Goal: Communication & Community: Participate in discussion

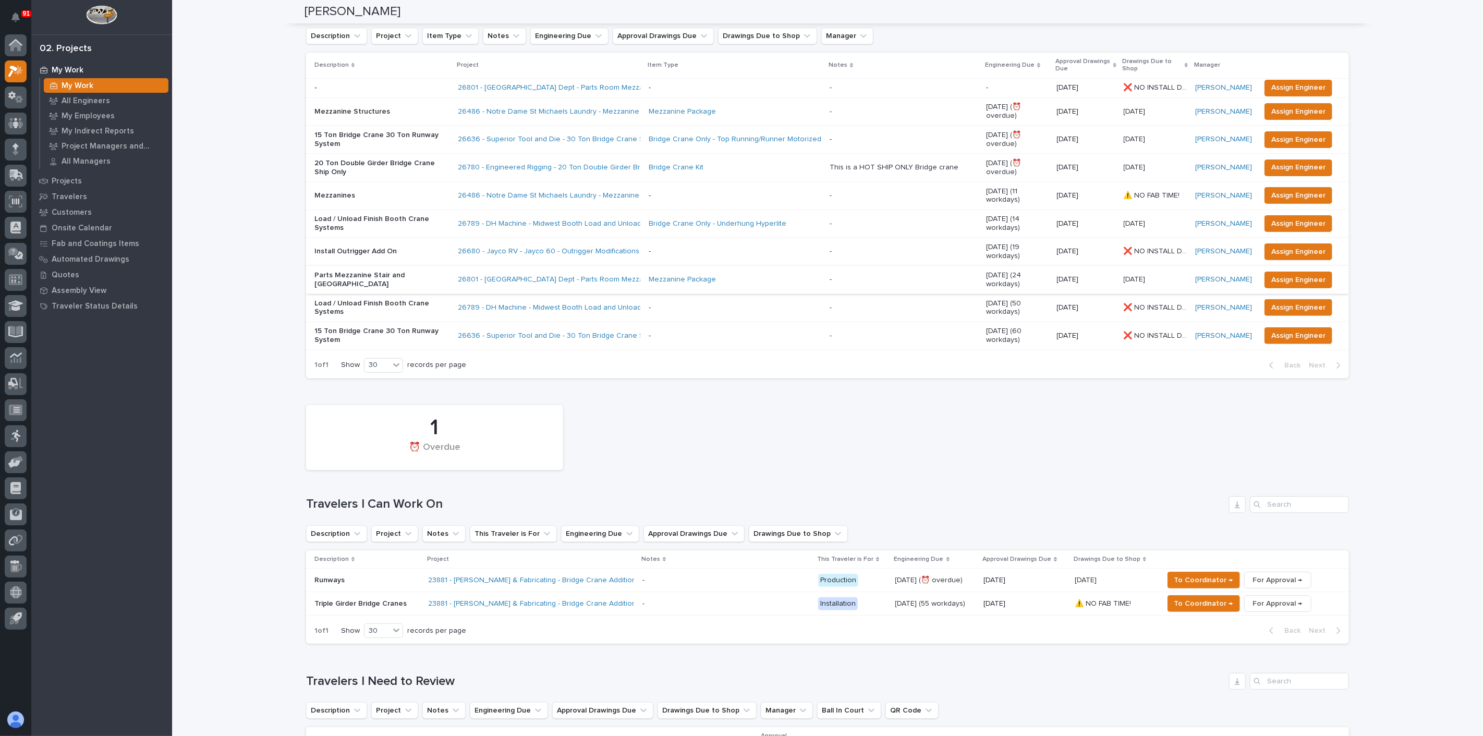
scroll to position [116, 0]
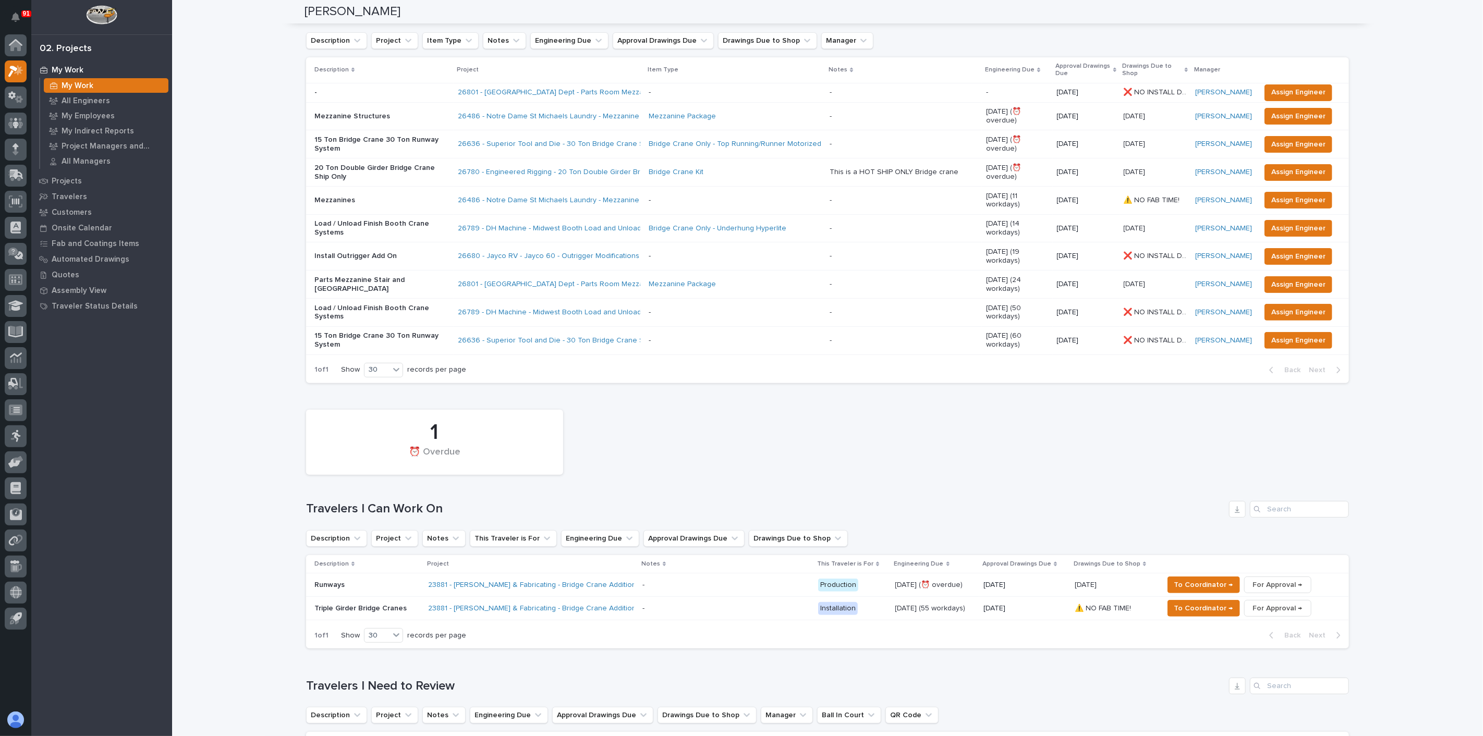
click at [380, 164] on p "20 Ton Double Girder Bridge Crane Ship Only" at bounding box center [381, 173] width 135 height 18
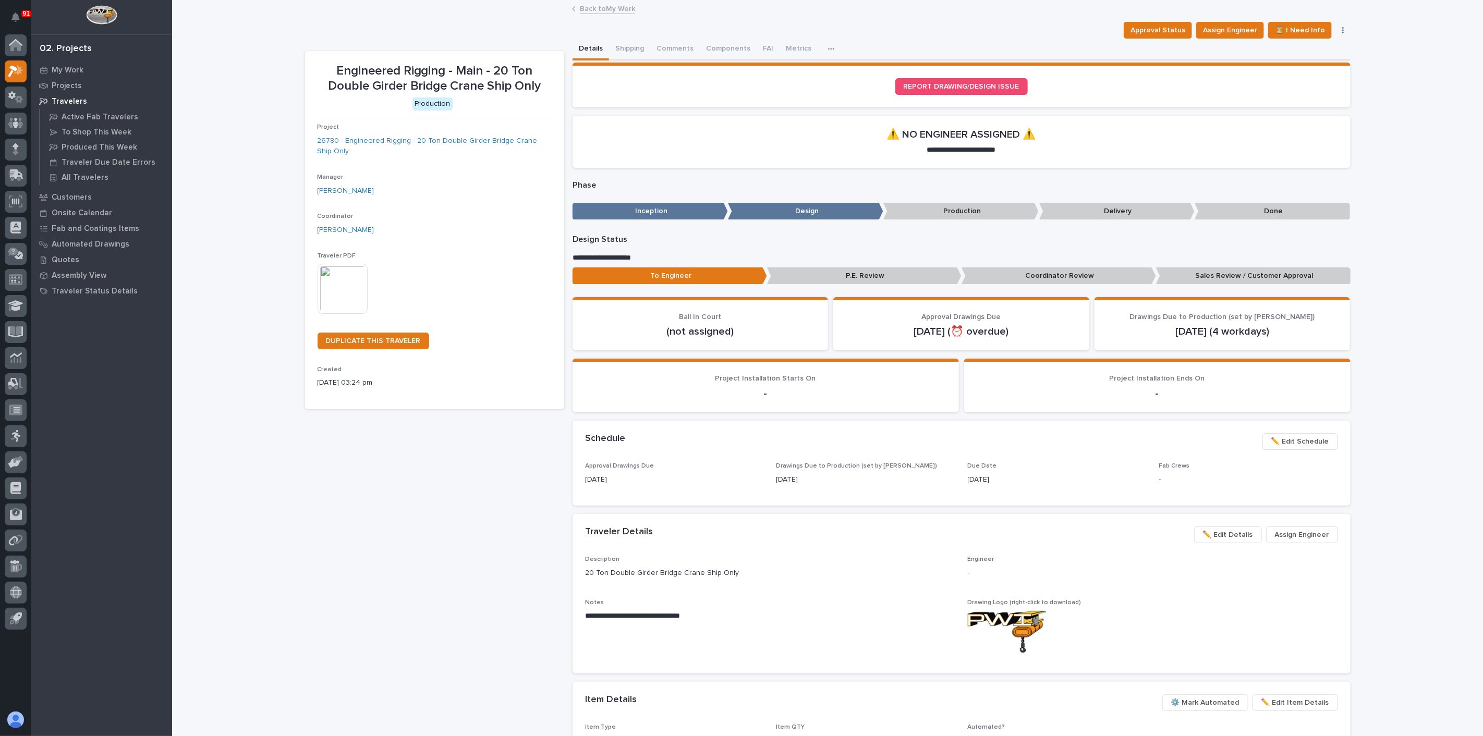
click at [499, 447] on div "Engineered Rigging - Main - 20 Ton Double Girder Bridge Crane Ship Only Product…" at bounding box center [434, 519] width 259 height 936
drag, startPoint x: 400, startPoint y: 518, endPoint x: 81, endPoint y: 72, distance: 548.2
click at [400, 517] on div "Engineered Rigging - Main - 20 Ton Double Girder Bridge Crane Ship Only Product…" at bounding box center [434, 519] width 259 height 936
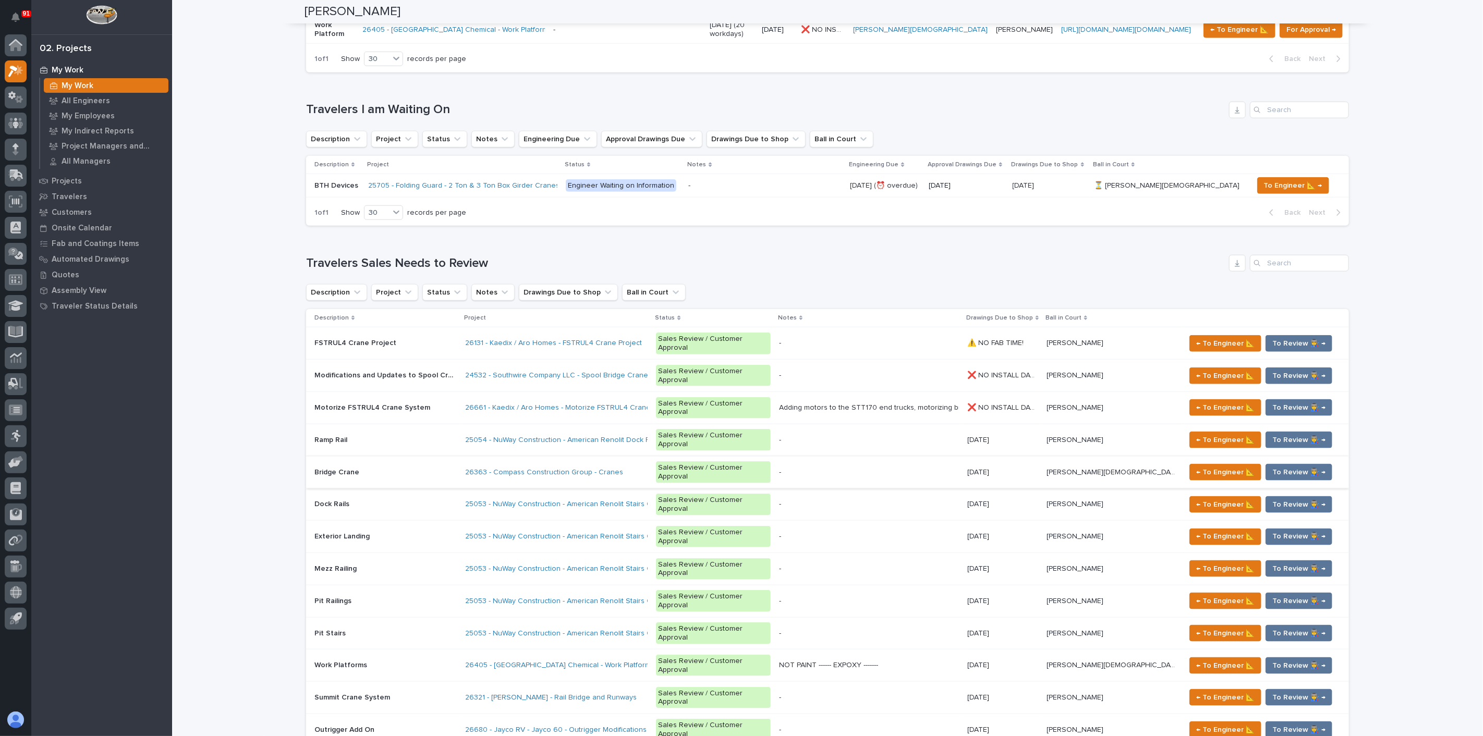
scroll to position [869, 0]
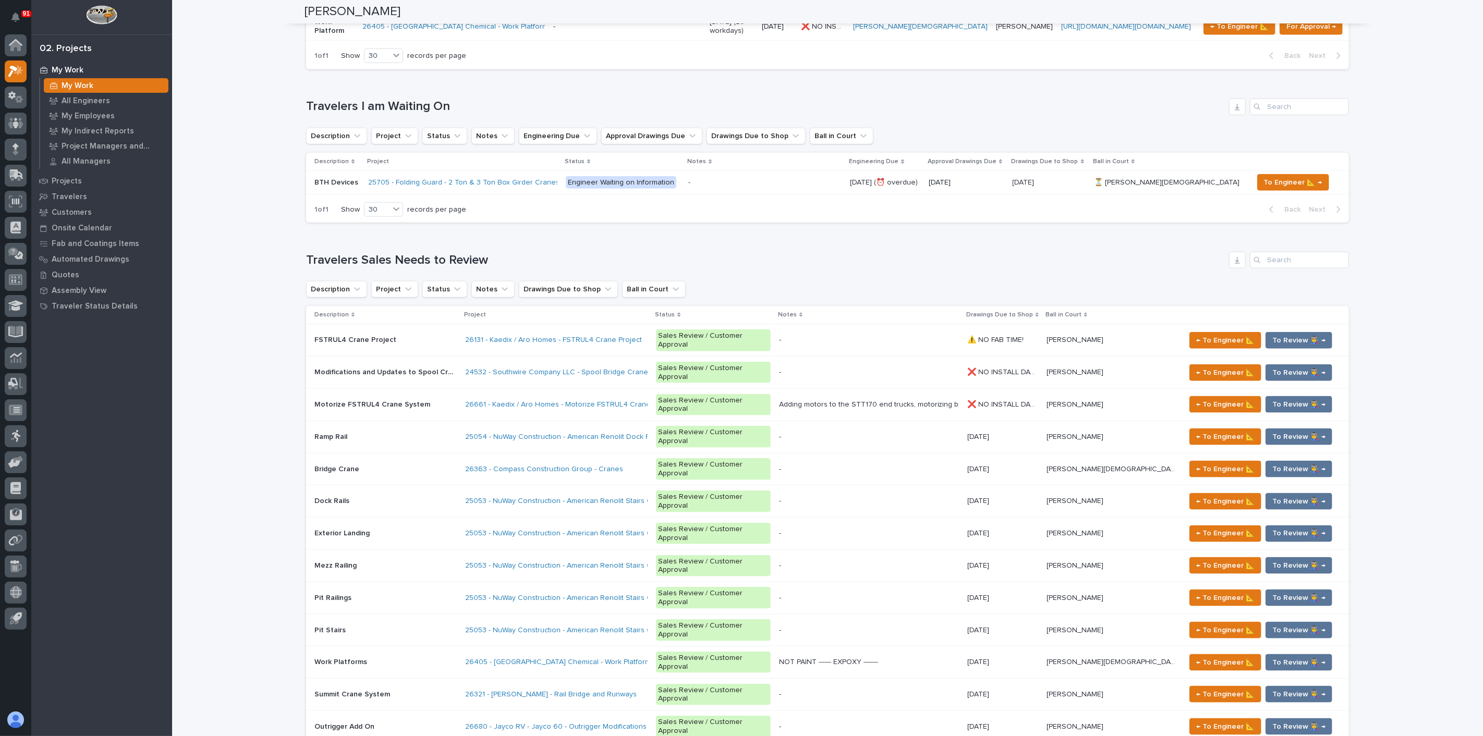
click at [377, 497] on p at bounding box center [385, 501] width 142 height 9
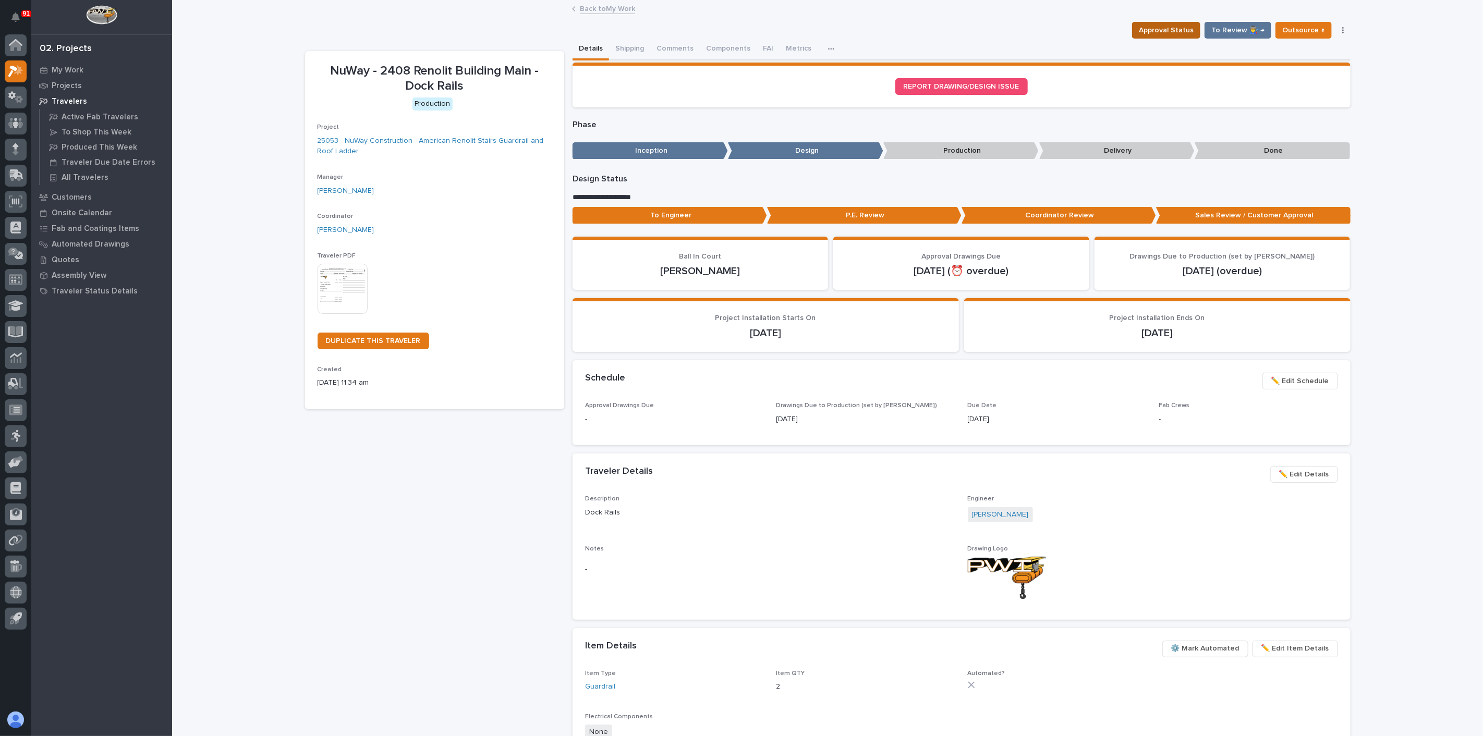
click at [1181, 33] on span "Approval Status" at bounding box center [1166, 30] width 55 height 13
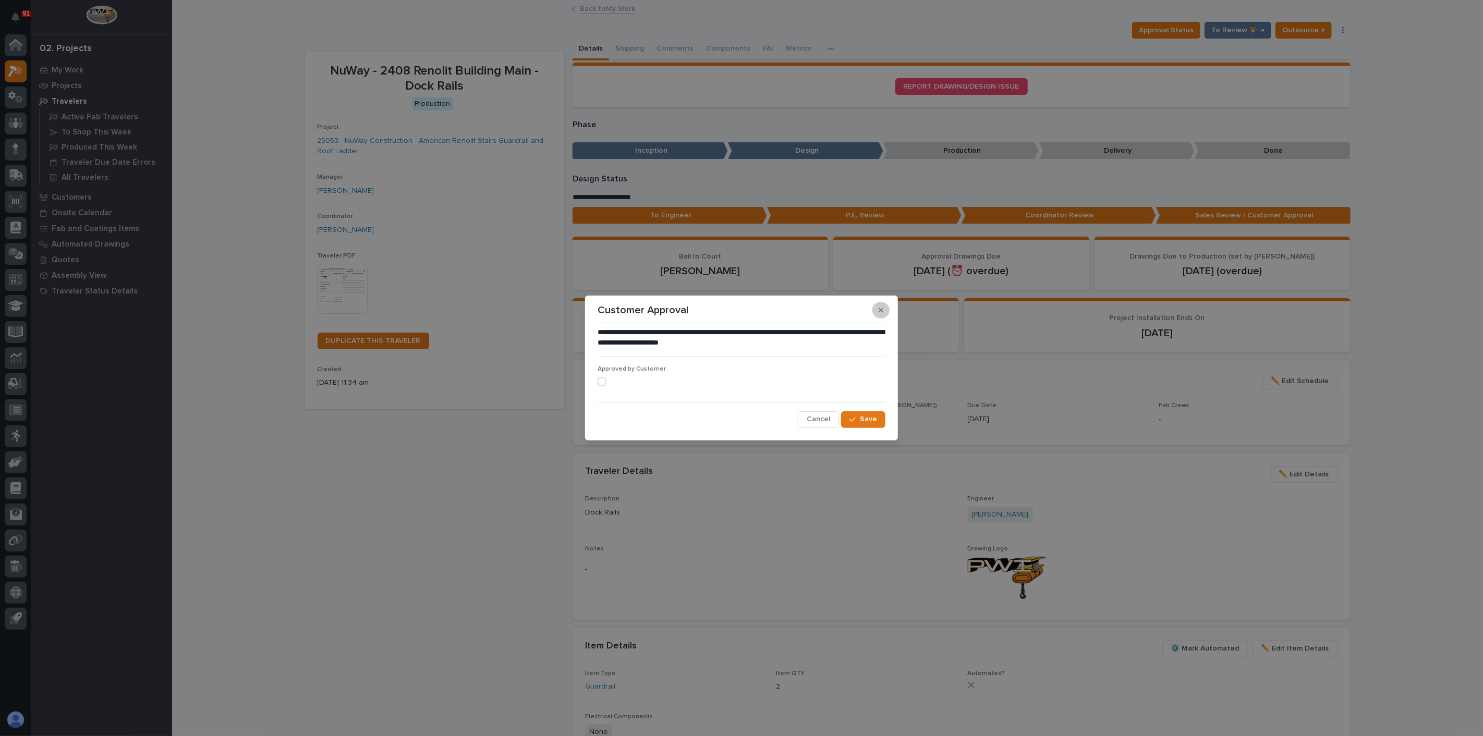
click at [880, 308] on icon "button" at bounding box center [880, 310] width 5 height 7
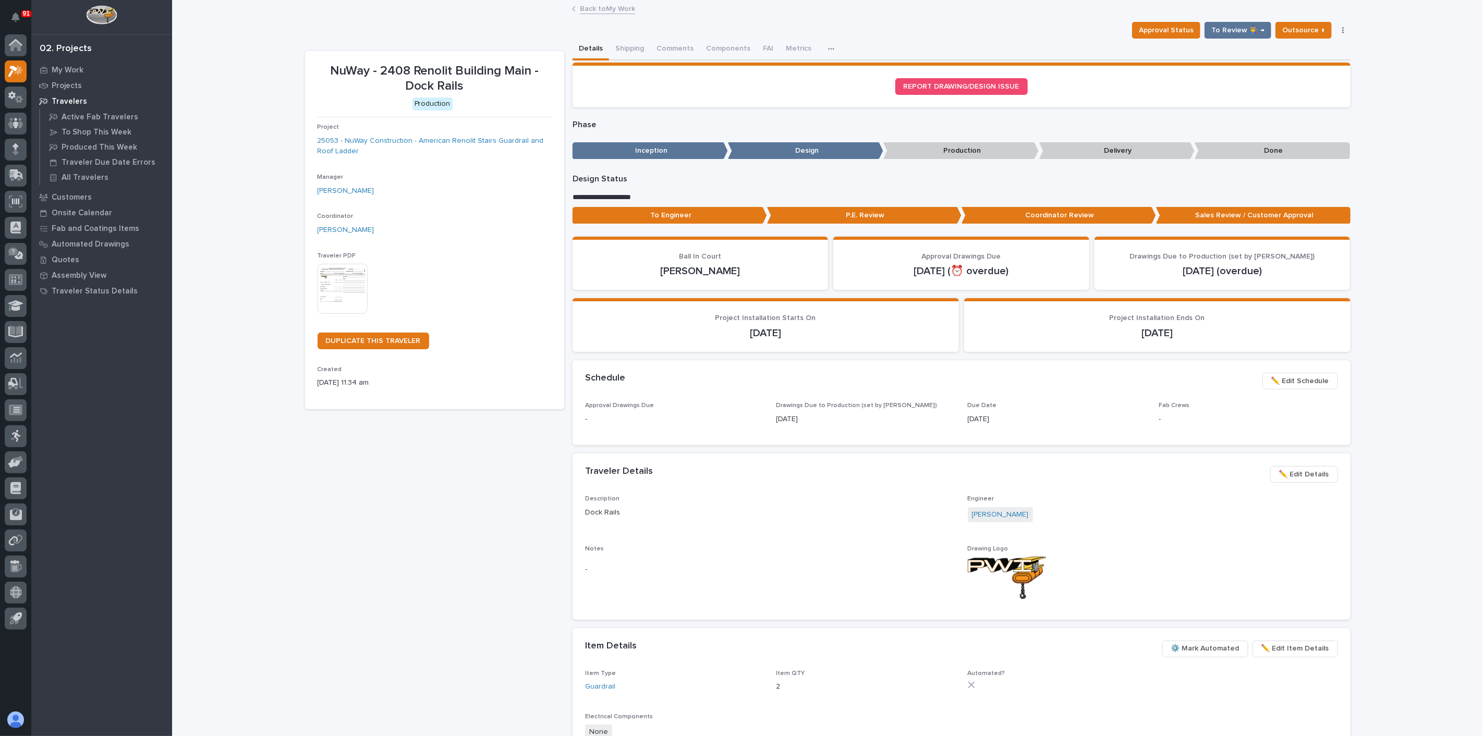
drag, startPoint x: 783, startPoint y: 310, endPoint x: 759, endPoint y: 303, distance: 25.1
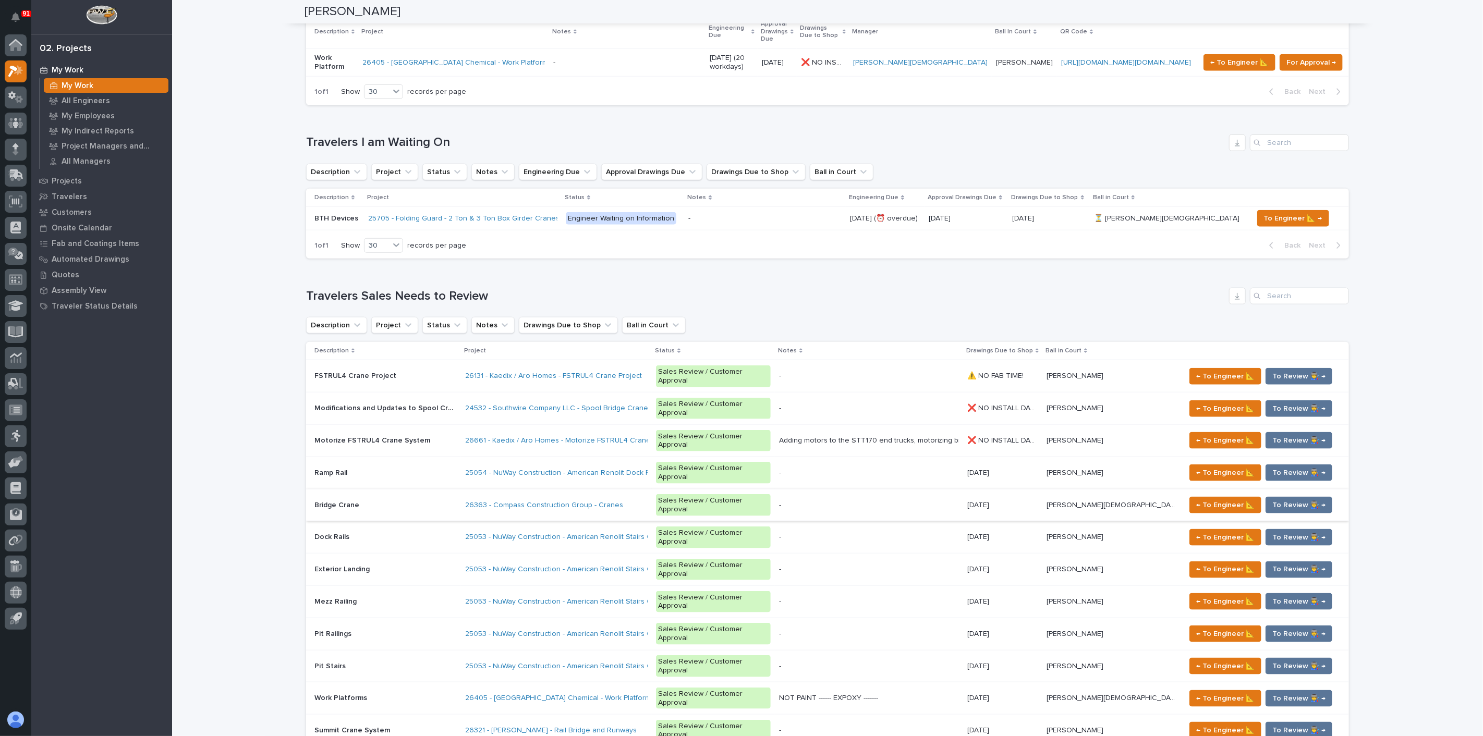
scroll to position [869, 0]
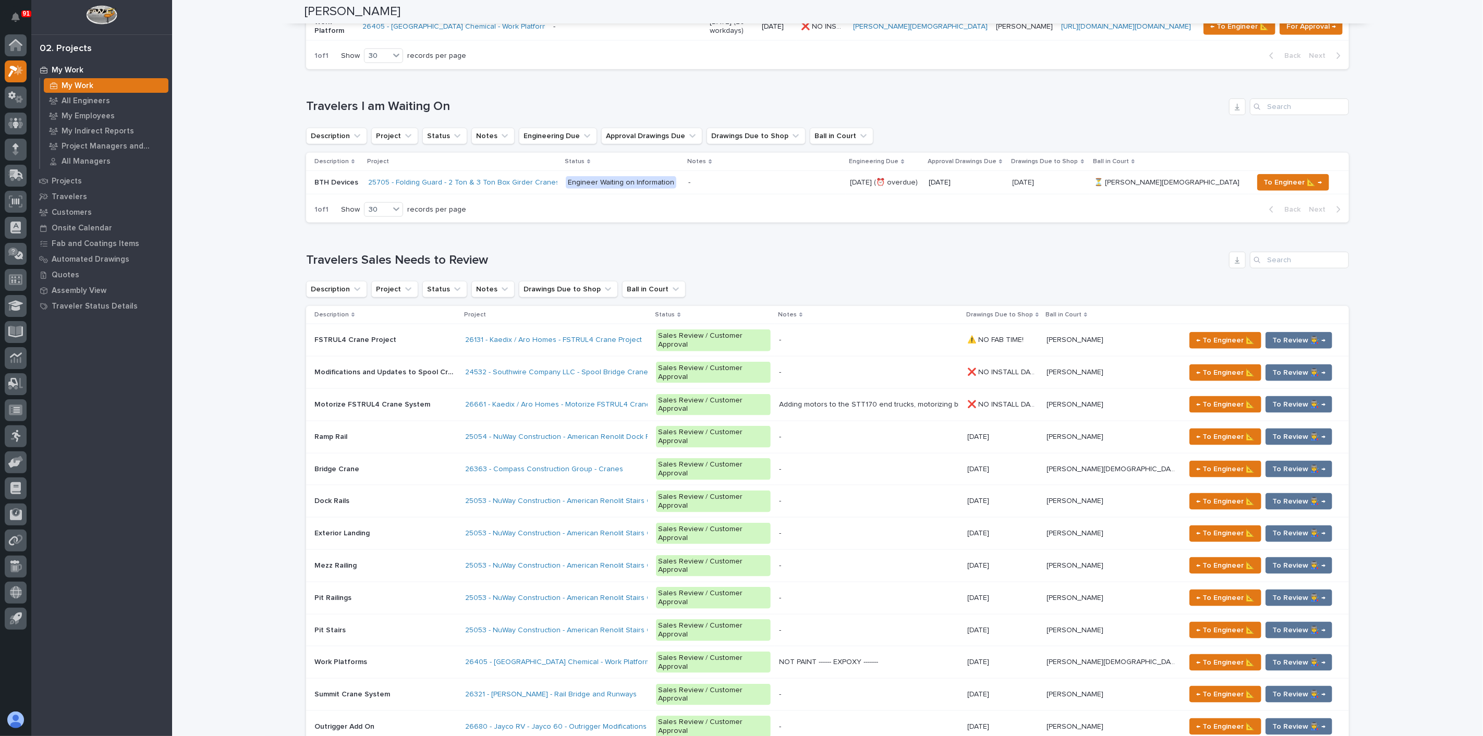
click at [397, 594] on p at bounding box center [385, 598] width 142 height 9
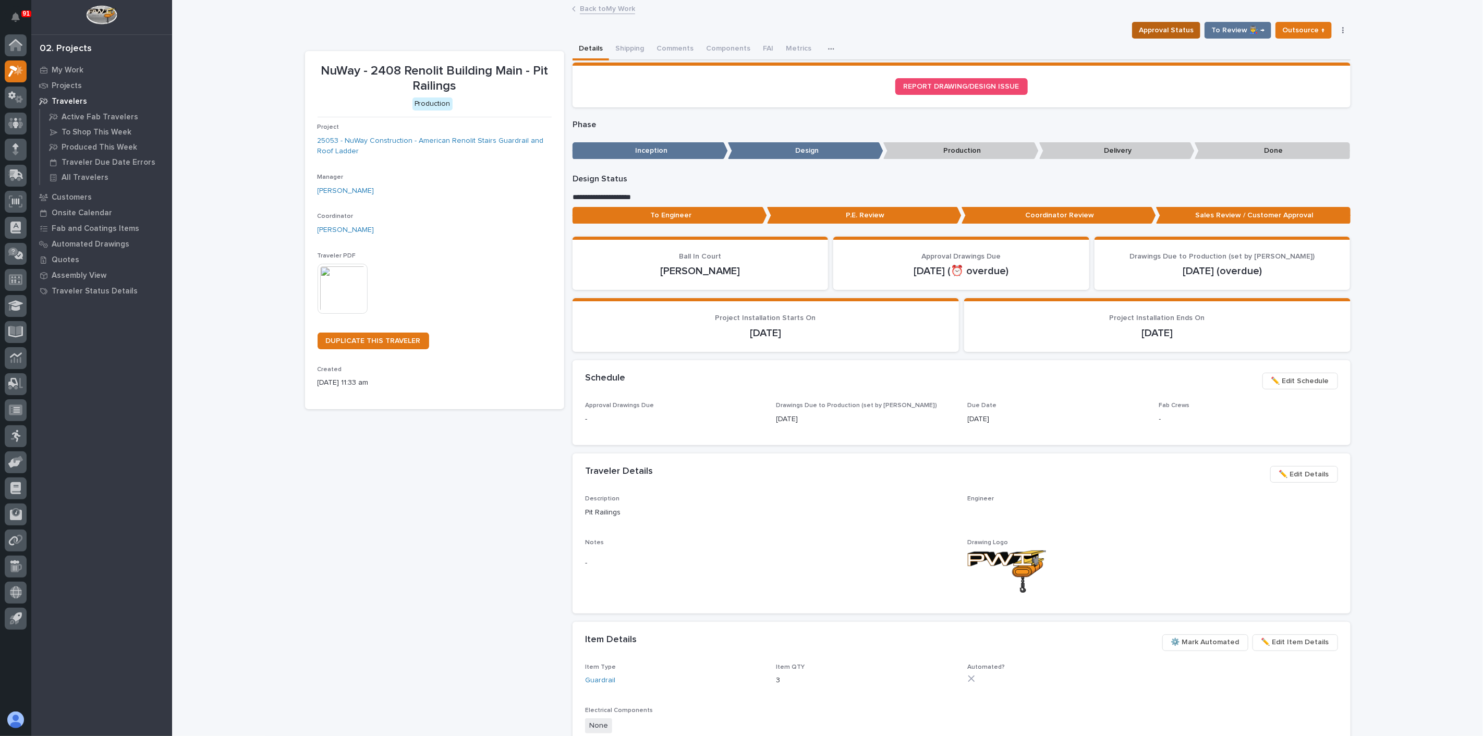
click at [1157, 30] on span "Approval Status" at bounding box center [1166, 30] width 55 height 13
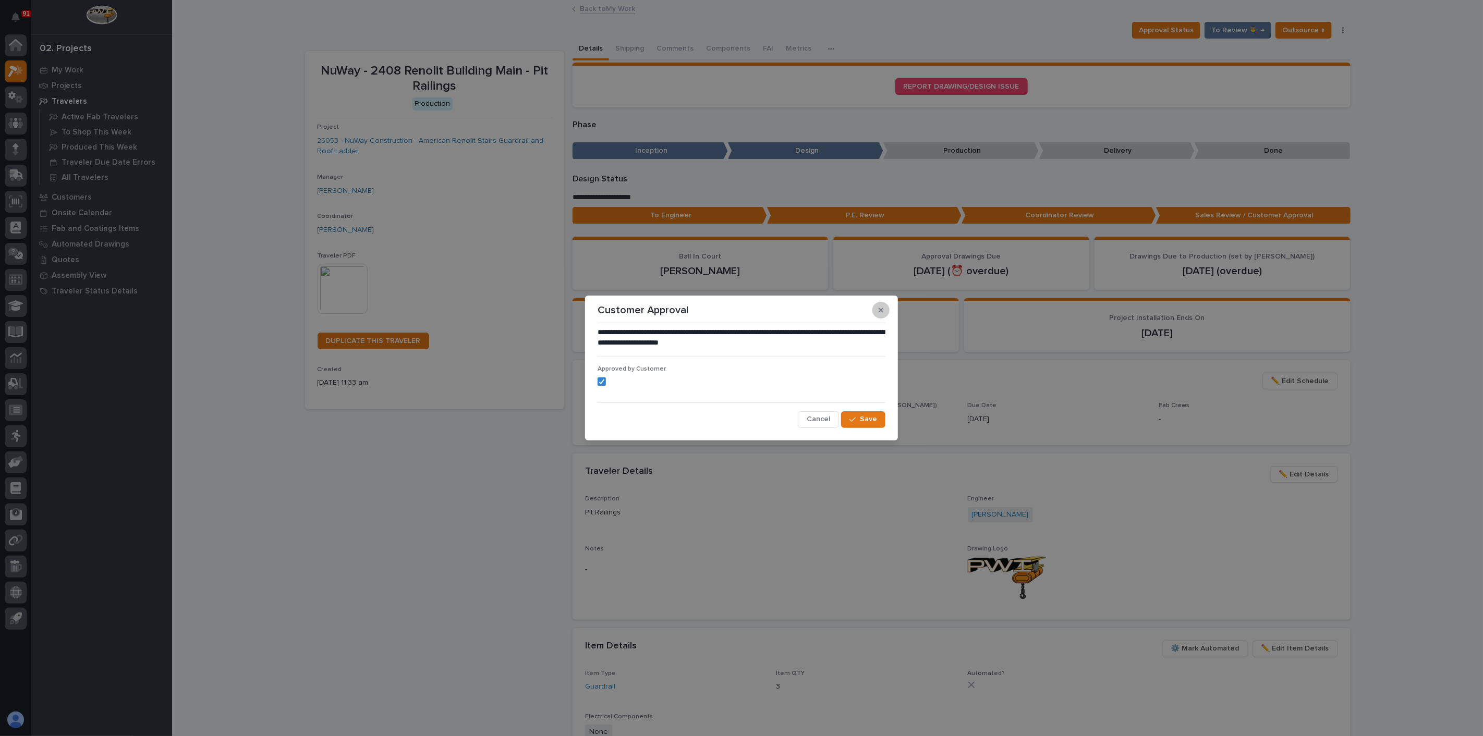
click at [877, 311] on button "button" at bounding box center [880, 310] width 17 height 17
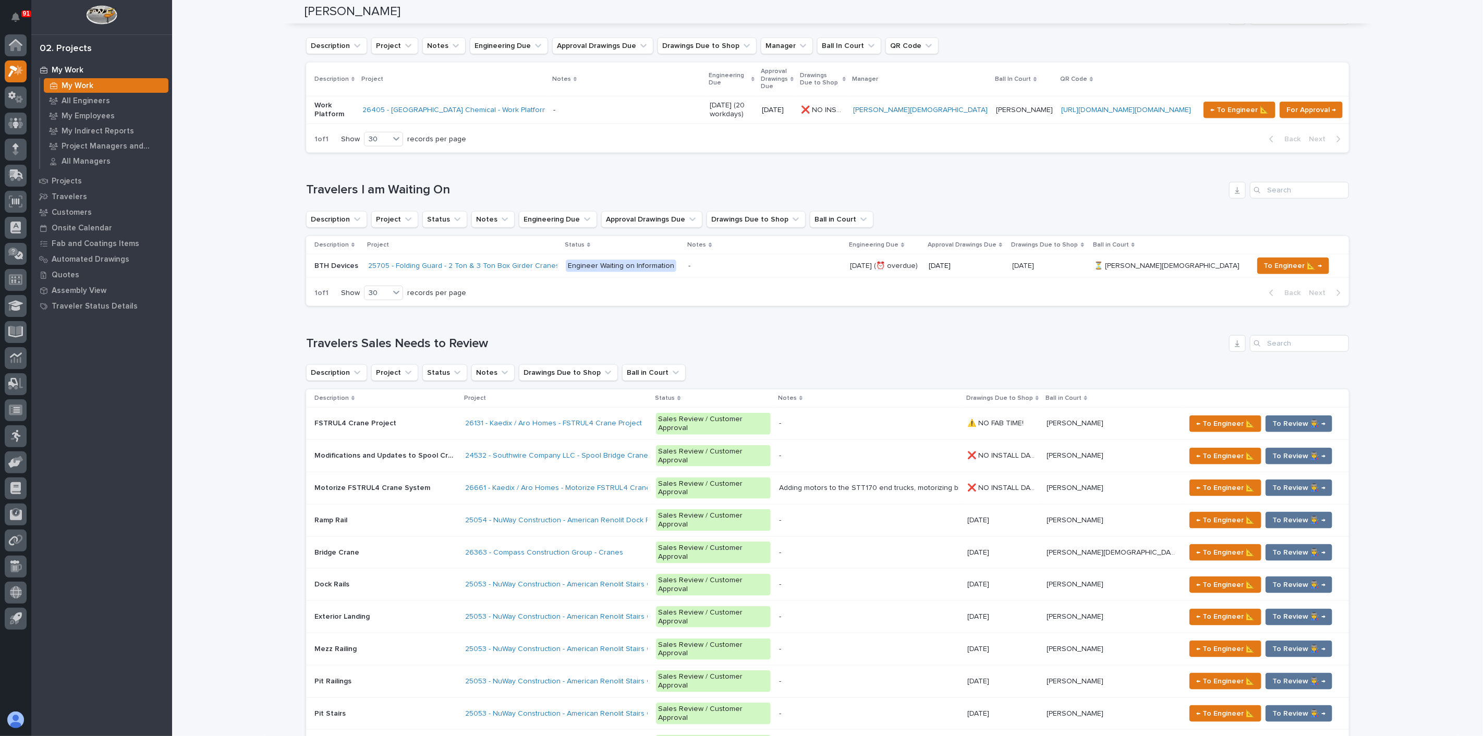
scroll to position [984, 0]
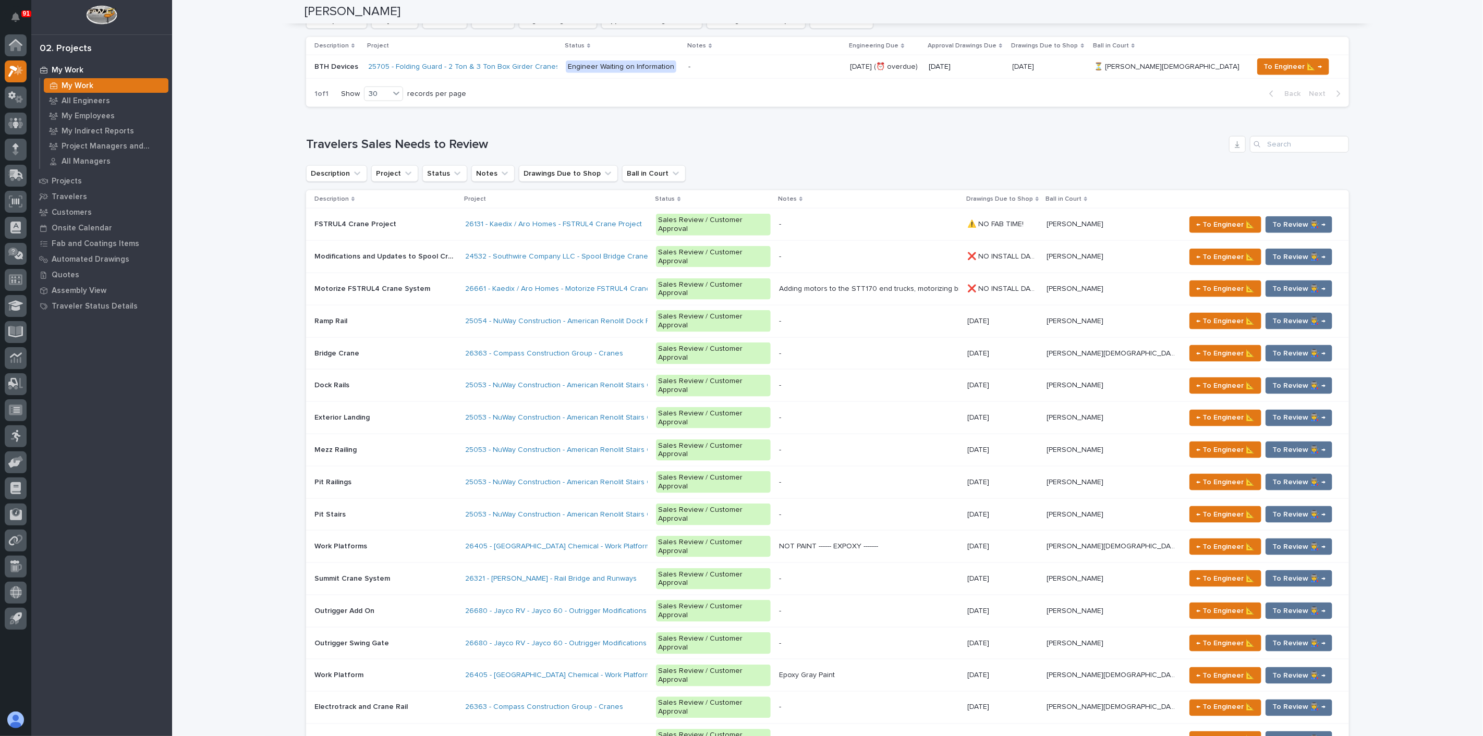
click at [369, 478] on p at bounding box center [385, 482] width 142 height 9
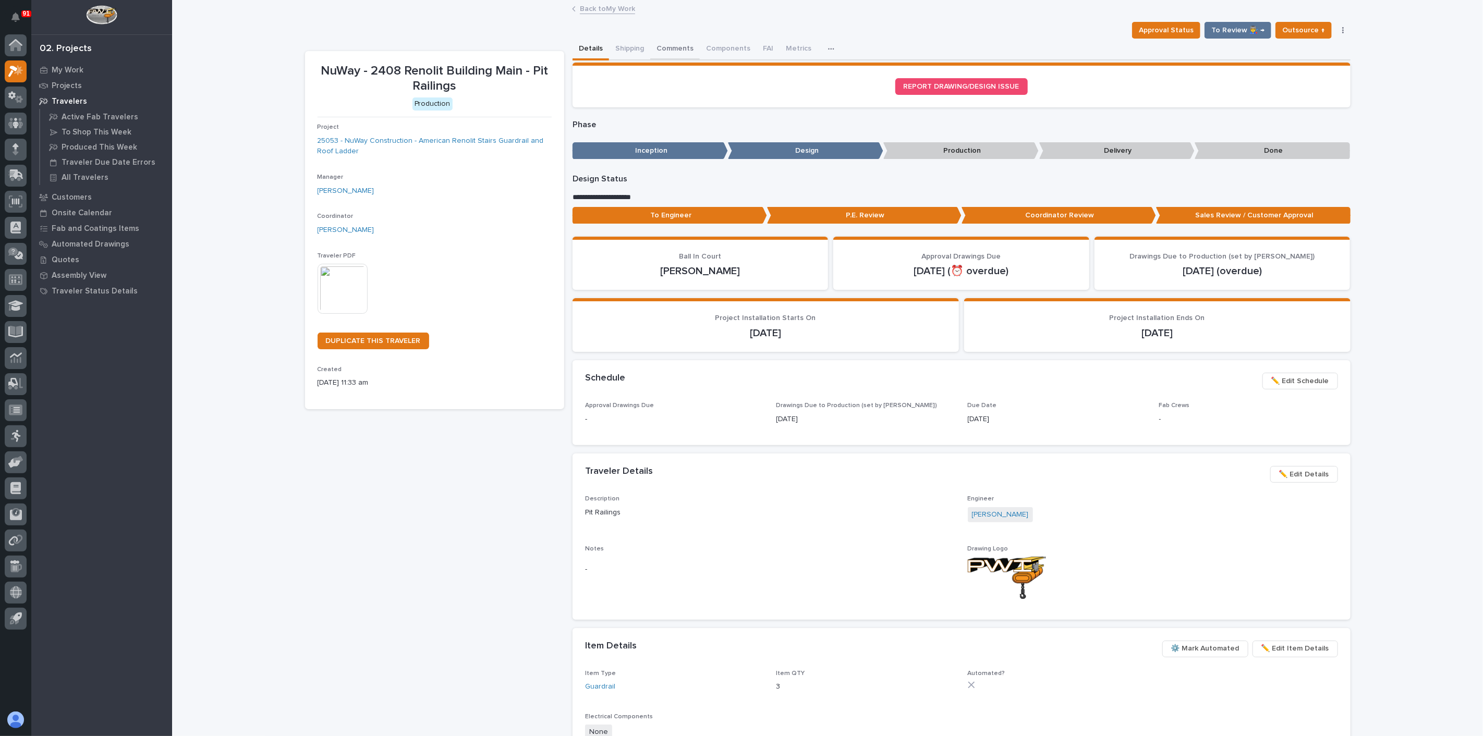
click at [680, 48] on button "Comments" at bounding box center [675, 50] width 50 height 22
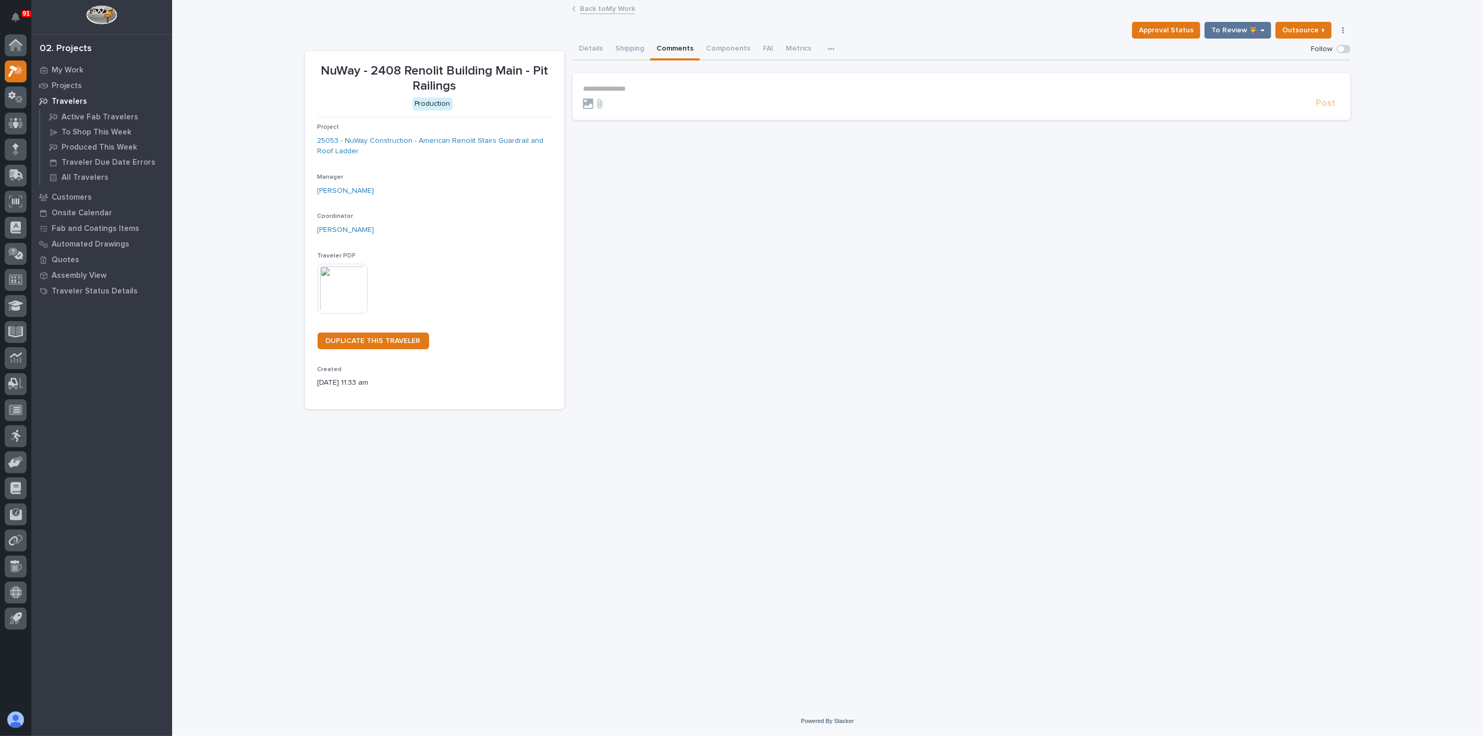
drag, startPoint x: 657, startPoint y: 80, endPoint x: 651, endPoint y: 84, distance: 6.8
click at [652, 83] on section "**********" at bounding box center [961, 96] width 778 height 47
click at [648, 84] on p "**********" at bounding box center [961, 88] width 757 height 9
click at [905, 82] on section "**********" at bounding box center [961, 99] width 778 height 52
click at [878, 91] on span "**********" at bounding box center [759, 89] width 238 height 7
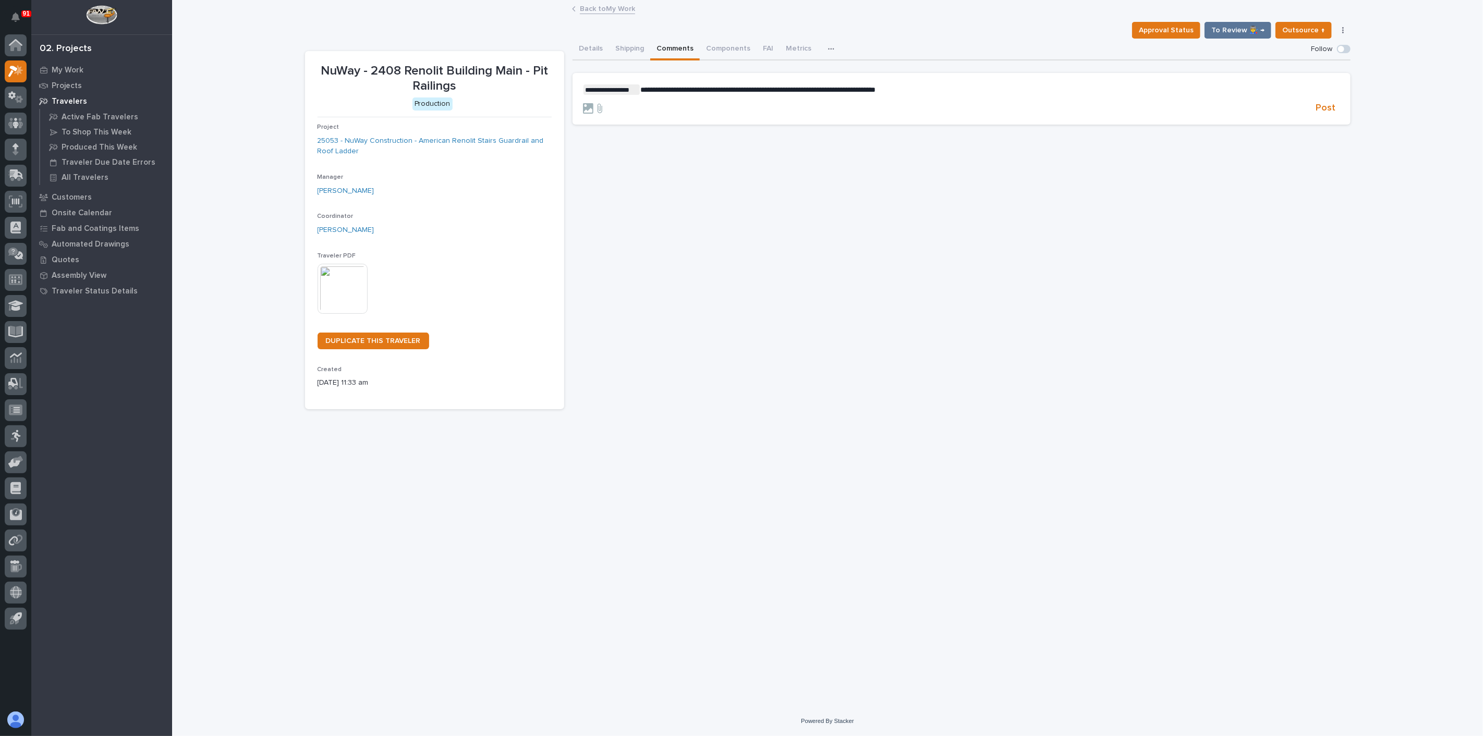
click at [949, 91] on p "**********" at bounding box center [961, 89] width 757 height 10
click at [1326, 107] on span "Post" at bounding box center [1326, 108] width 20 height 12
click at [863, 216] on div "**********" at bounding box center [961, 224] width 778 height 371
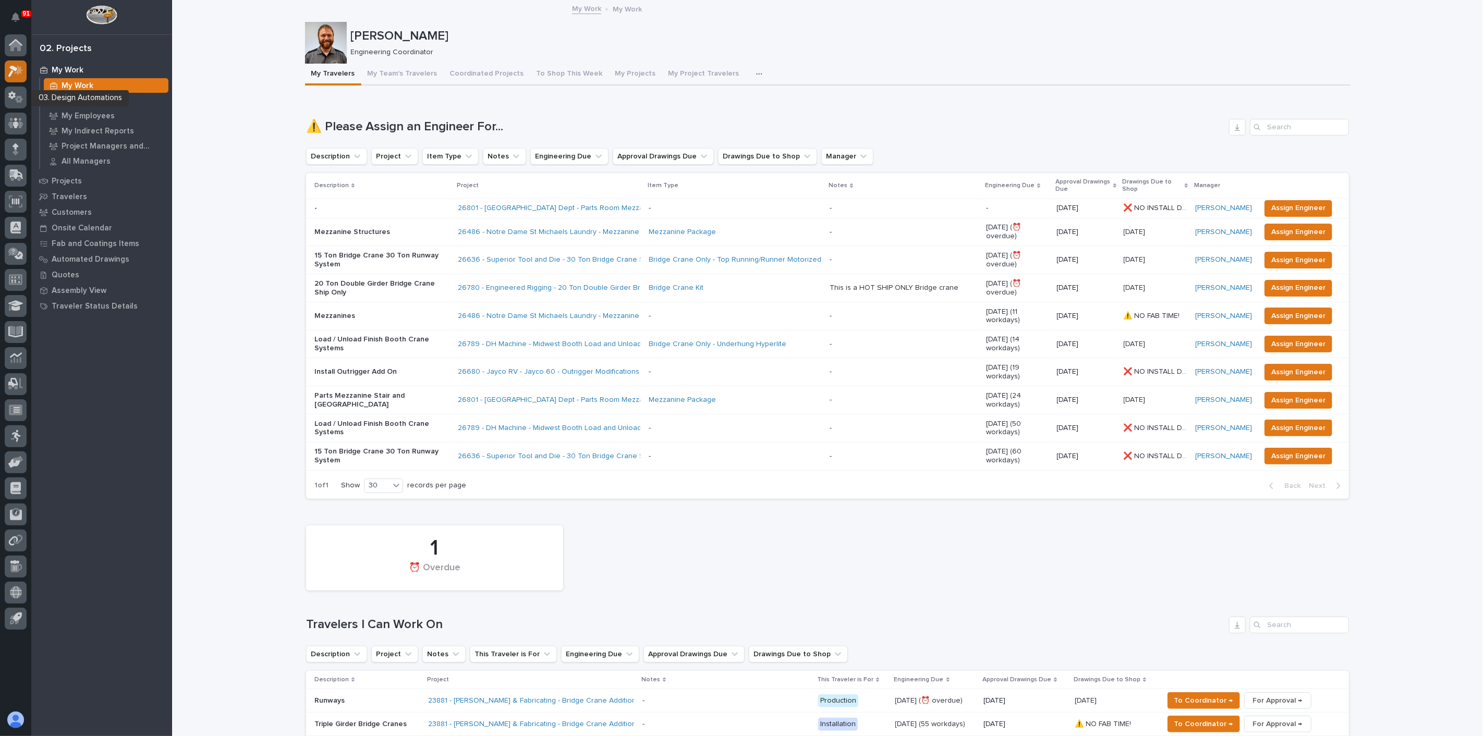
click at [16, 71] on icon at bounding box center [15, 71] width 15 height 12
click at [366, 279] on p "20 Ton Double Girder Bridge Crane Ship Only" at bounding box center [381, 288] width 135 height 18
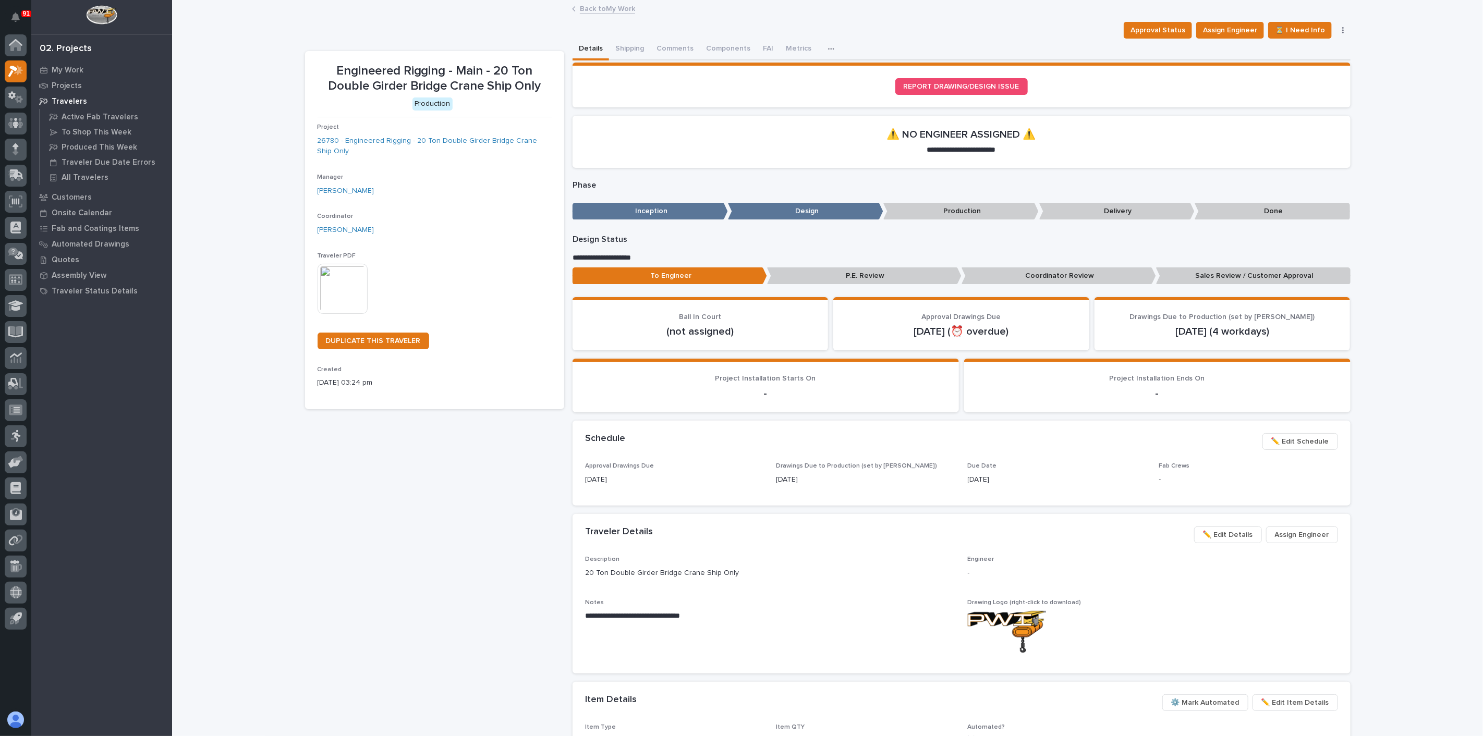
click at [1217, 273] on p "Sales Review / Customer Approval" at bounding box center [1253, 275] width 194 height 17
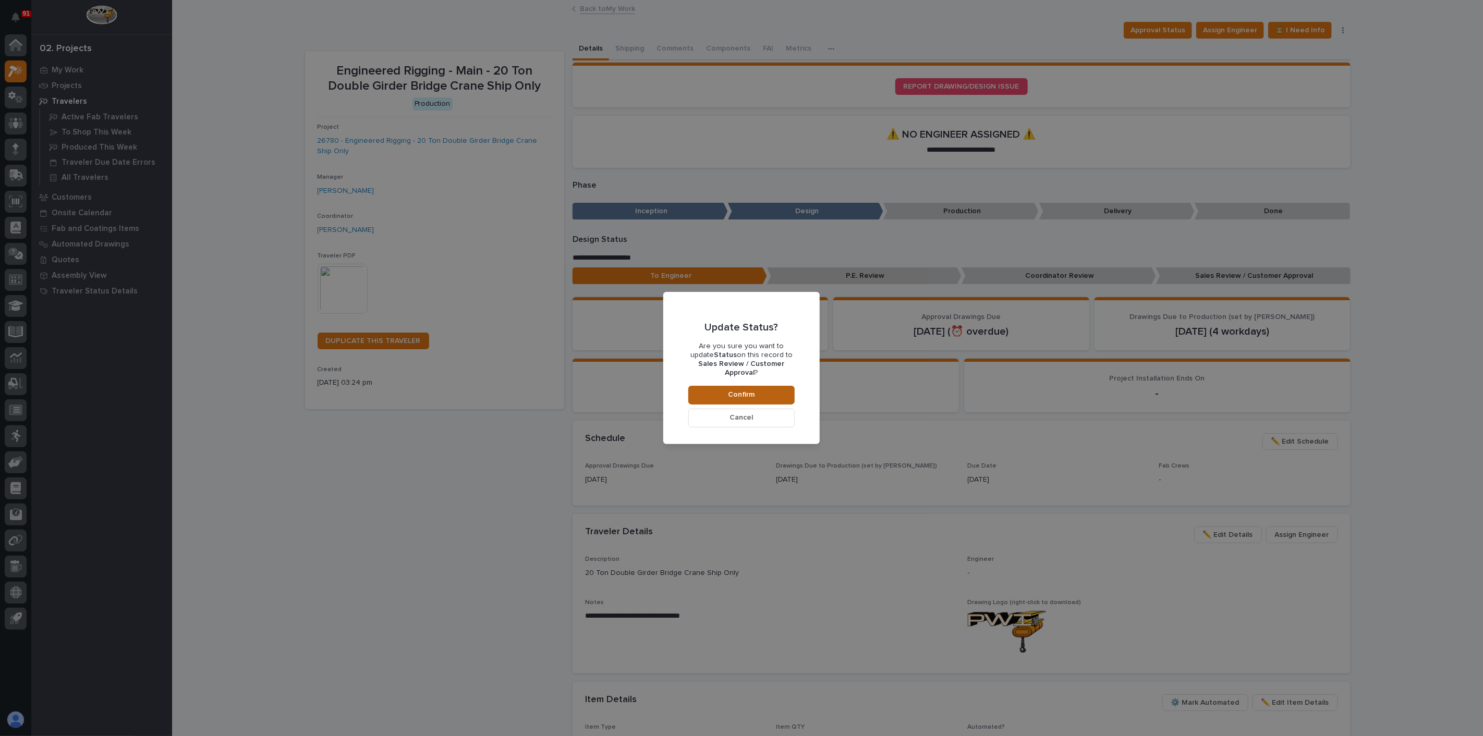
click at [772, 386] on button "Confirm" at bounding box center [741, 395] width 106 height 19
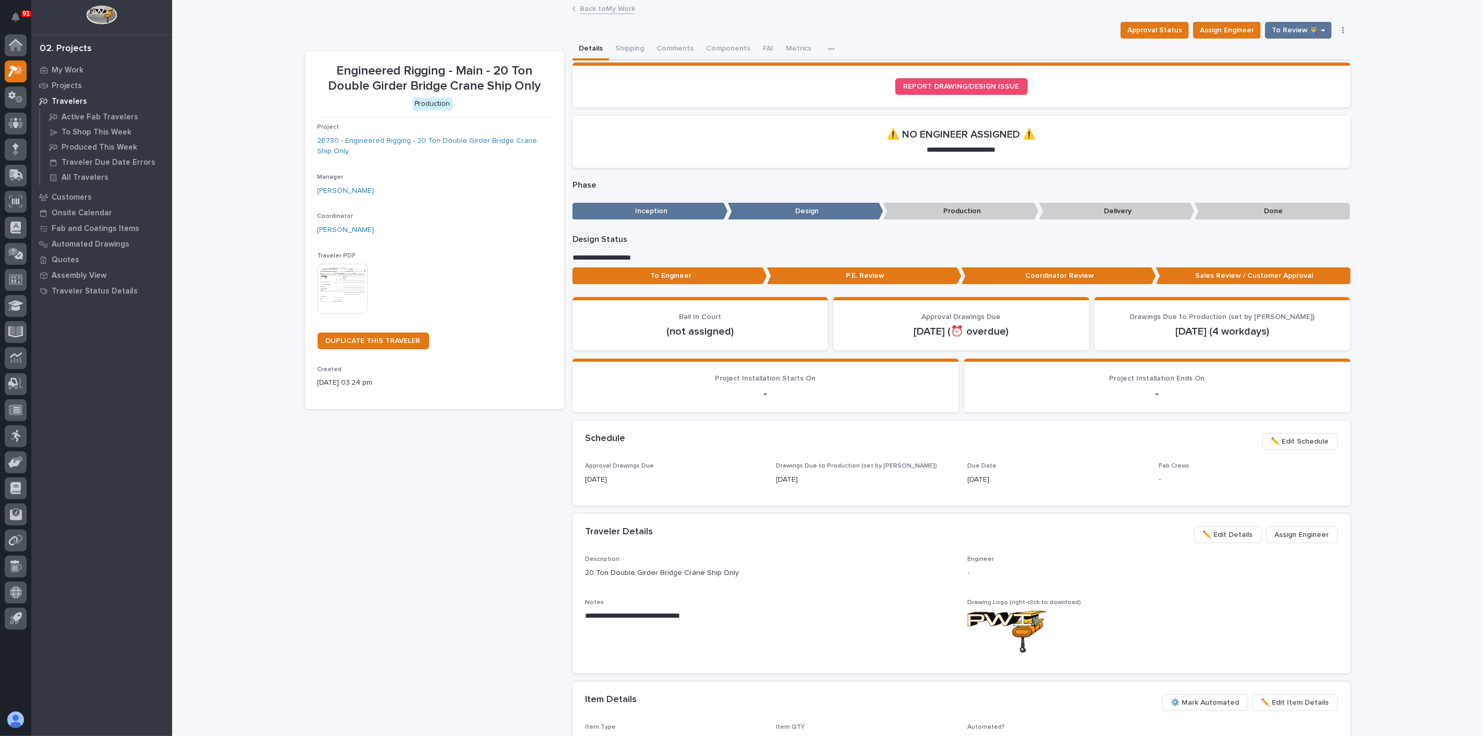
scroll to position [62, 0]
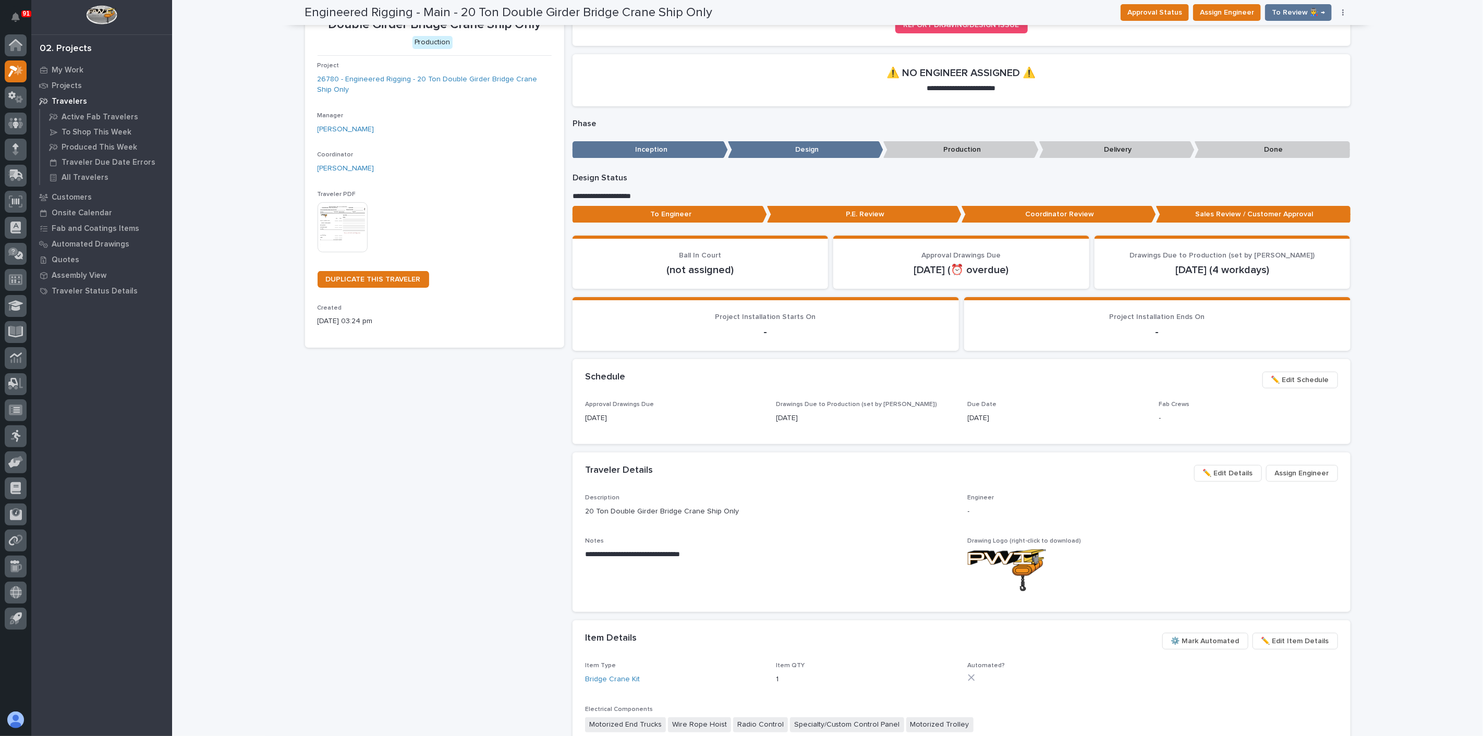
click at [1291, 472] on span "Assign Engineer" at bounding box center [1302, 473] width 54 height 13
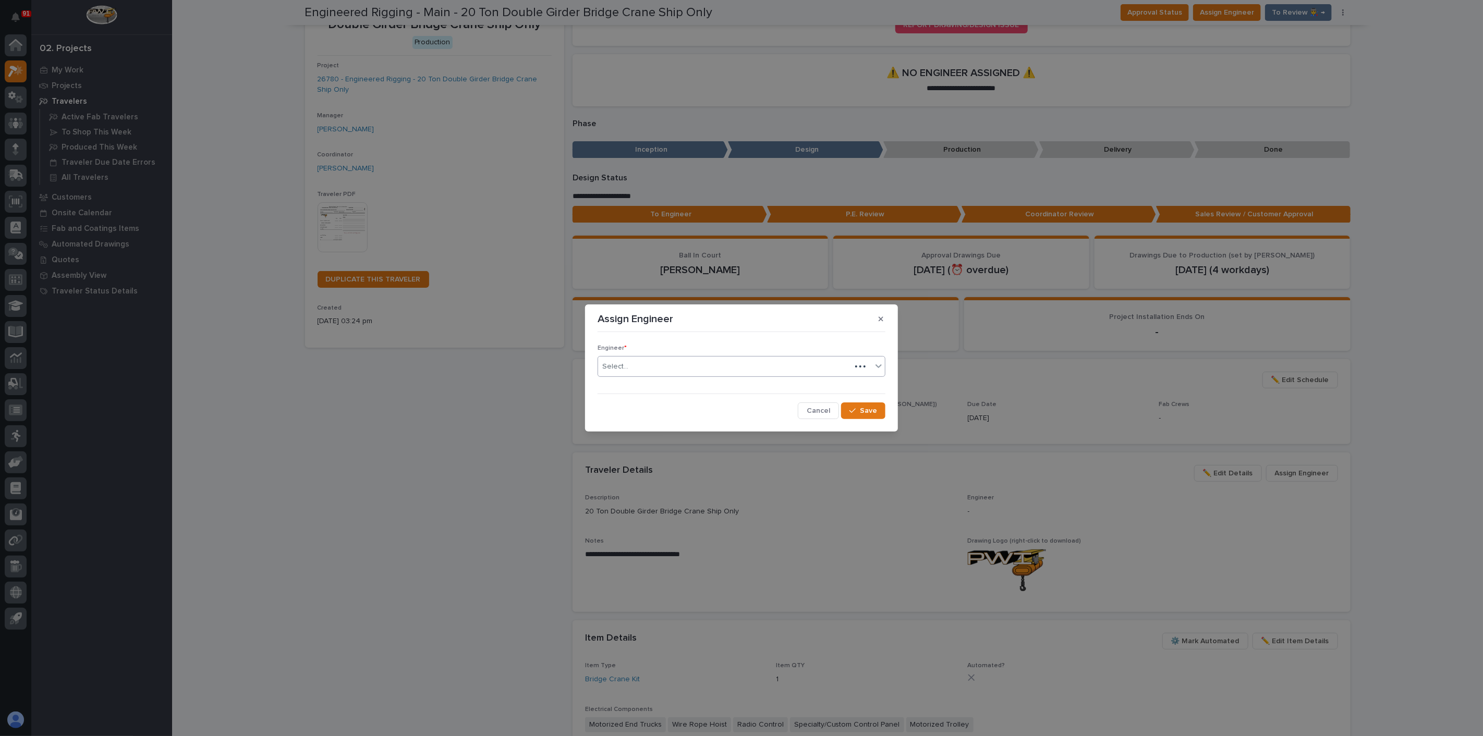
click at [687, 364] on div "Select..." at bounding box center [724, 366] width 253 height 17
type input "*****"
click at [618, 388] on div "[PERSON_NAME]" at bounding box center [741, 386] width 287 height 18
click at [866, 415] on button "Save" at bounding box center [863, 410] width 44 height 17
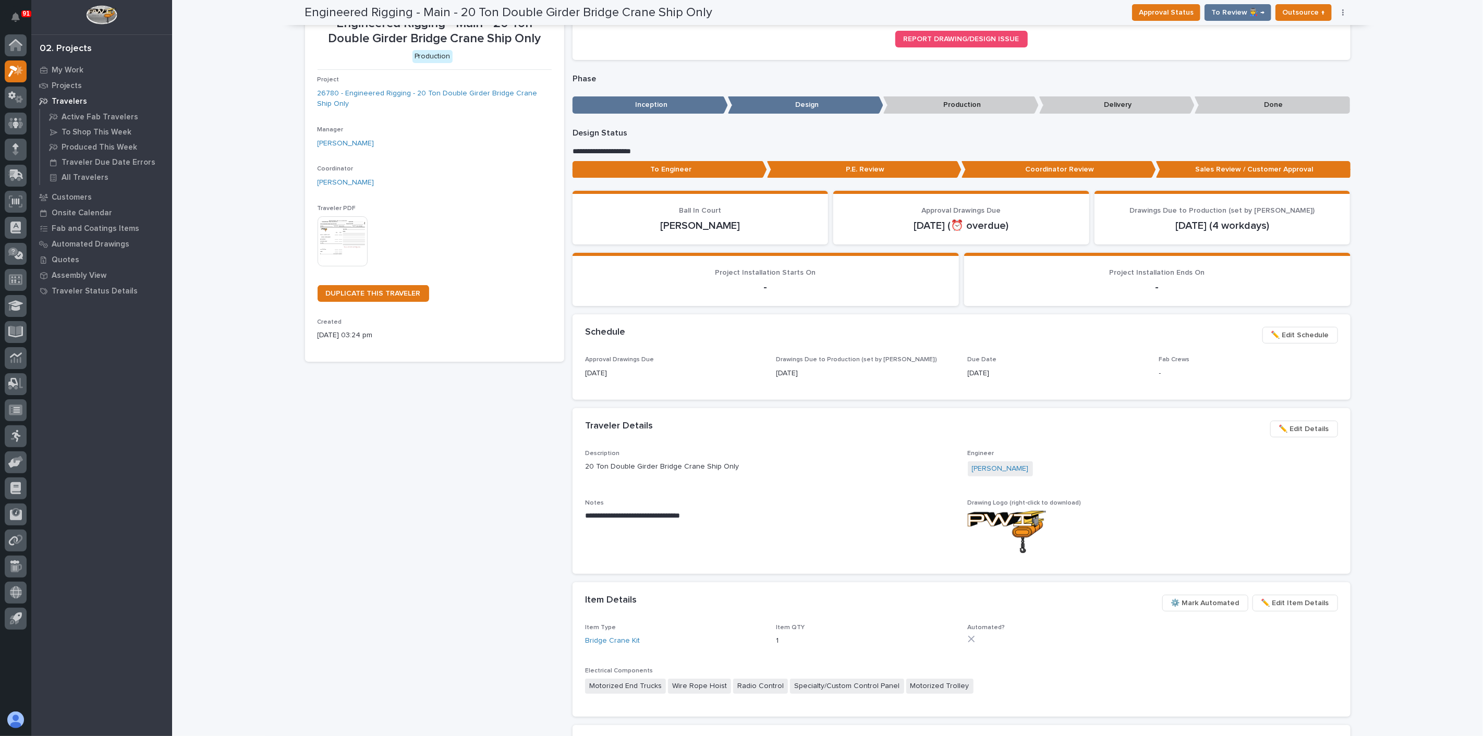
scroll to position [34, 0]
